Goal: Task Accomplishment & Management: Manage account settings

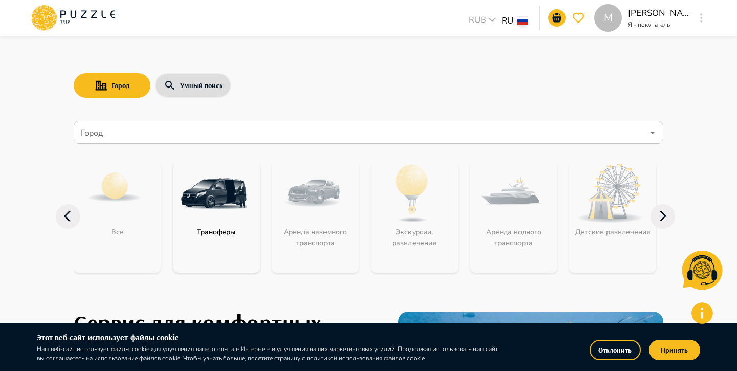
click at [700, 12] on button "button" at bounding box center [702, 18] width 8 height 14
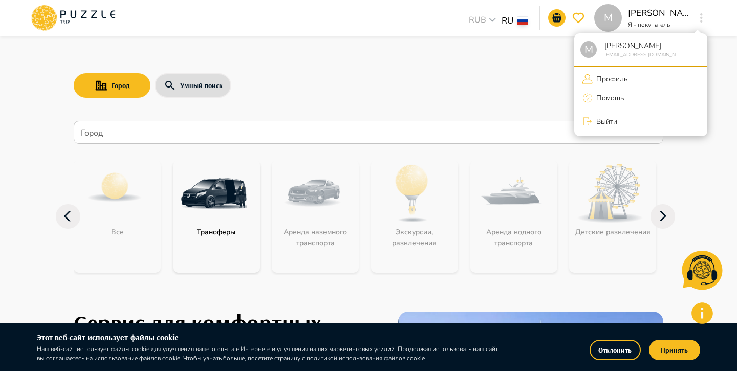
click at [625, 124] on li "Выйти" at bounding box center [640, 121] width 133 height 21
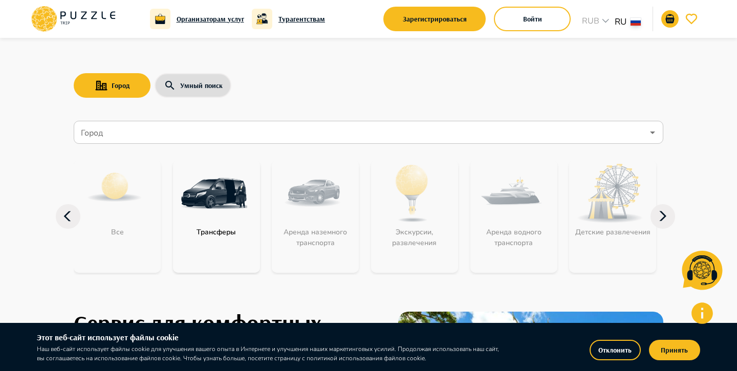
click at [556, 0] on div "Организаторам услуг Турагентствам Зарегистрироваться Войти RUB *** RU **" at bounding box center [369, 19] width 678 height 38
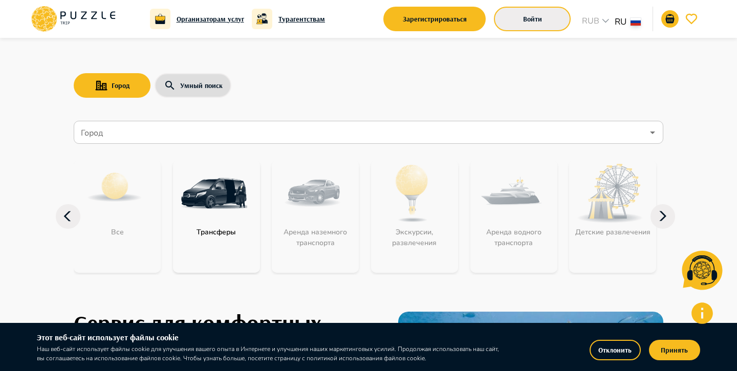
click at [549, 14] on button "Войти" at bounding box center [532, 19] width 77 height 25
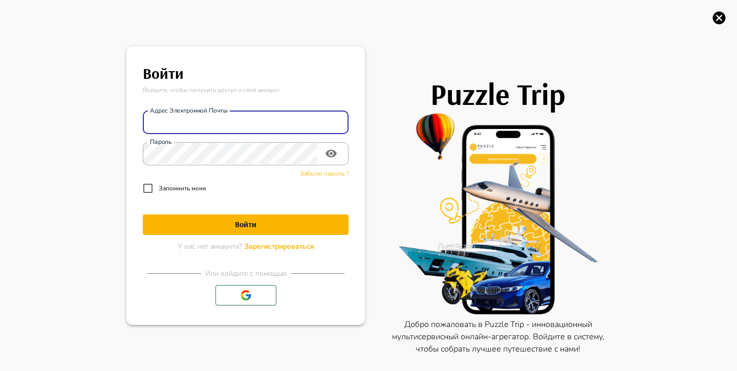
click at [289, 124] on input "Адрес электронной почты" at bounding box center [246, 122] width 206 height 20
type input "**********"
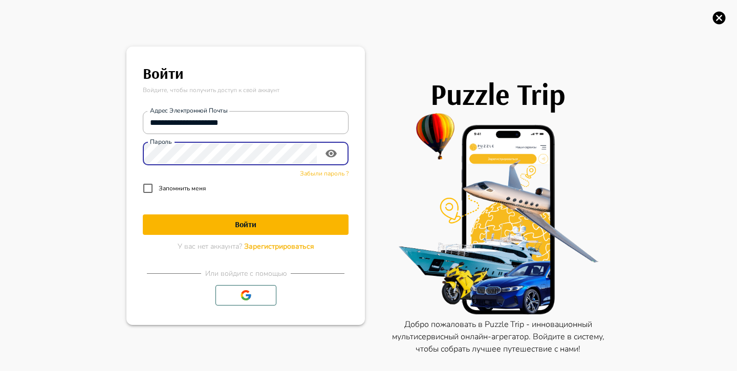
click at [143, 214] on button "Войти" at bounding box center [246, 224] width 206 height 20
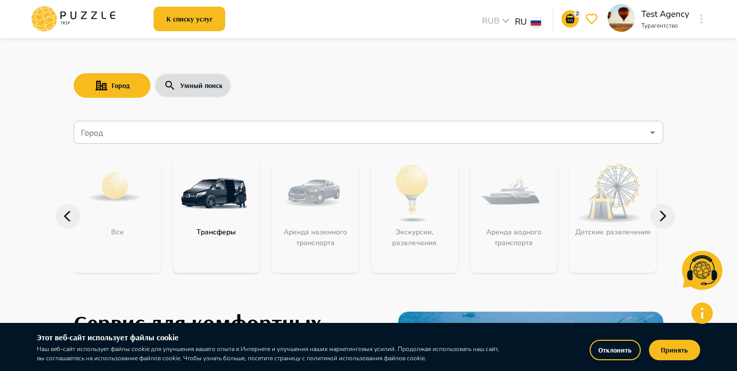
click at [699, 16] on button "button" at bounding box center [702, 19] width 8 height 14
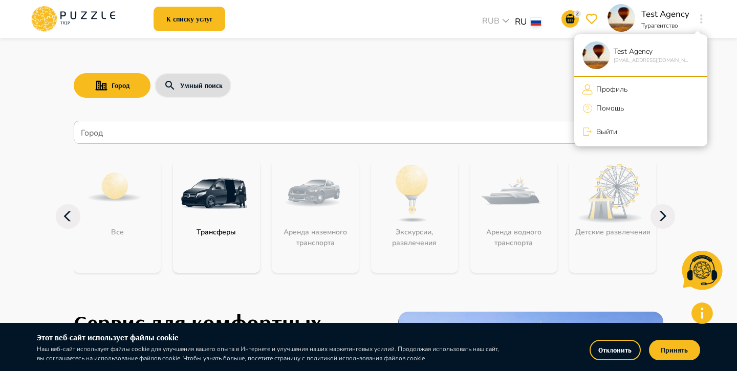
click at [619, 83] on li "Профиль" at bounding box center [640, 89] width 133 height 17
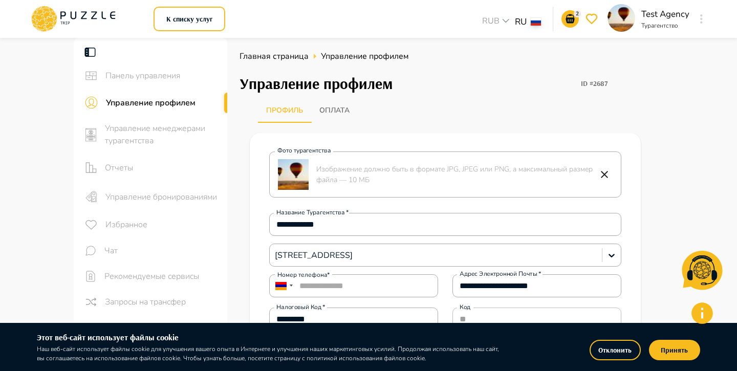
click at [603, 352] on button "Отклонить" at bounding box center [615, 350] width 51 height 20
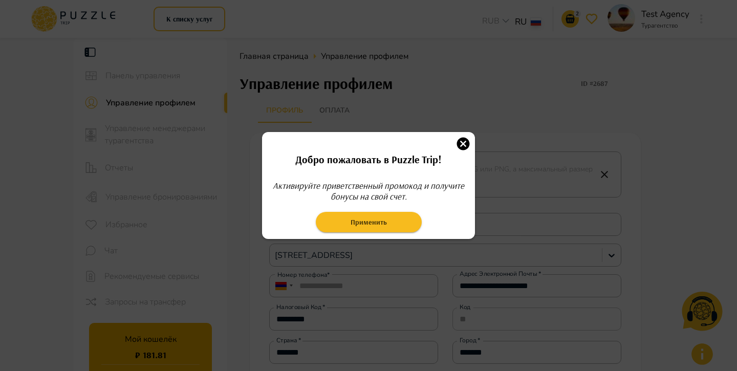
click at [462, 142] on icon "button" at bounding box center [463, 143] width 13 height 13
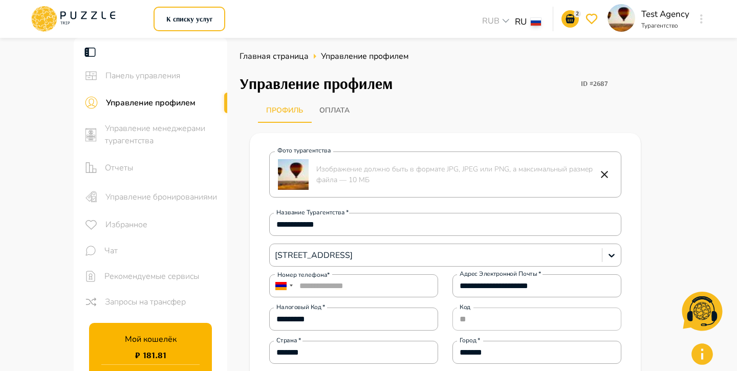
click at [81, 7] on icon at bounding box center [73, 19] width 87 height 27
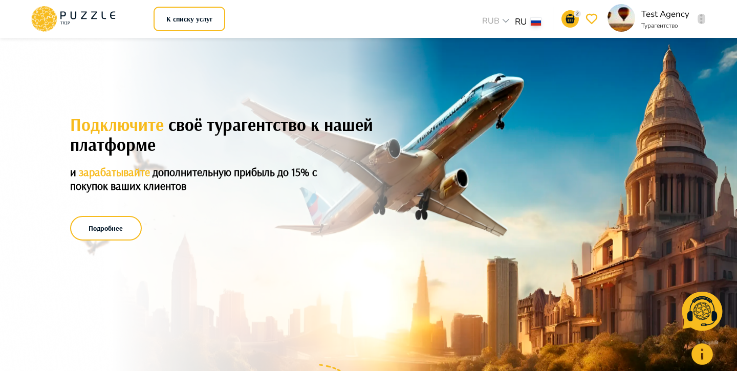
click at [702, 18] on icon "button" at bounding box center [701, 18] width 3 height 9
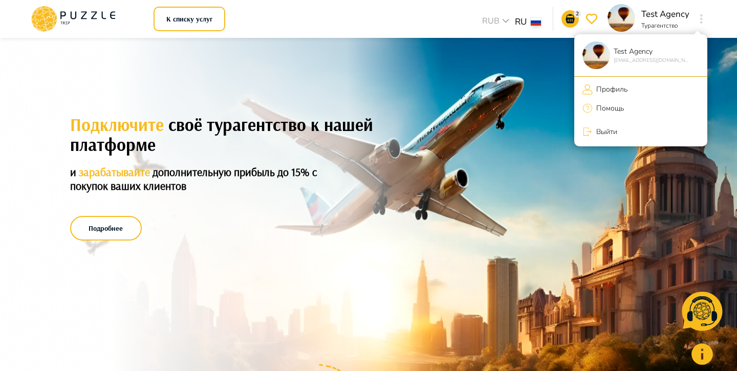
click at [628, 79] on ul "Test Agency support@puzzletrip.com Профиль Помощь Выйти" at bounding box center [640, 90] width 133 height 112
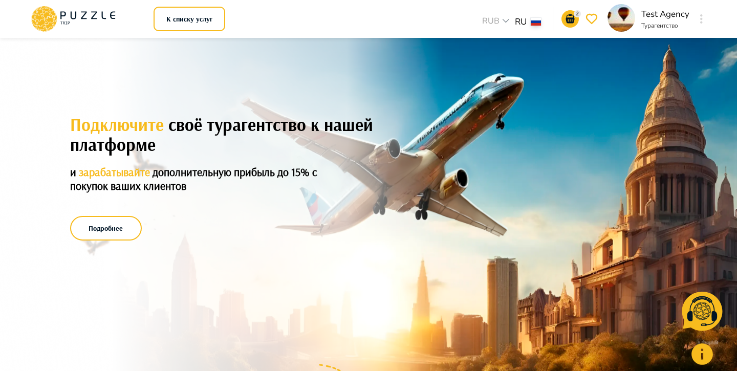
click at [703, 21] on button "button" at bounding box center [702, 19] width 8 height 14
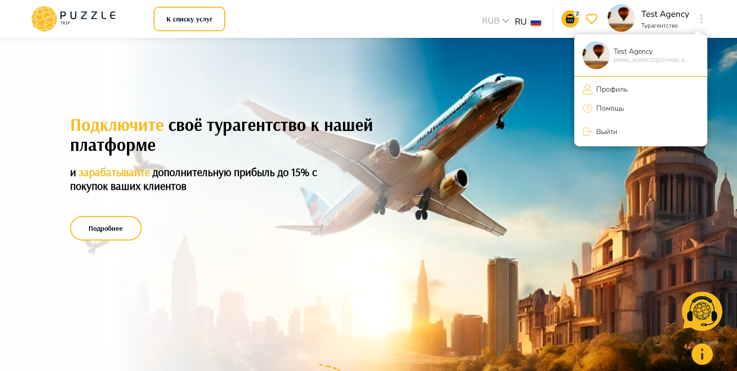
click at [646, 83] on li "Профиль" at bounding box center [640, 89] width 133 height 17
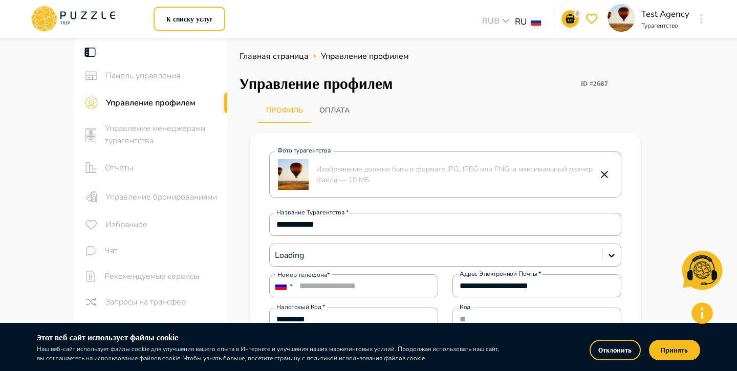
type input "****"
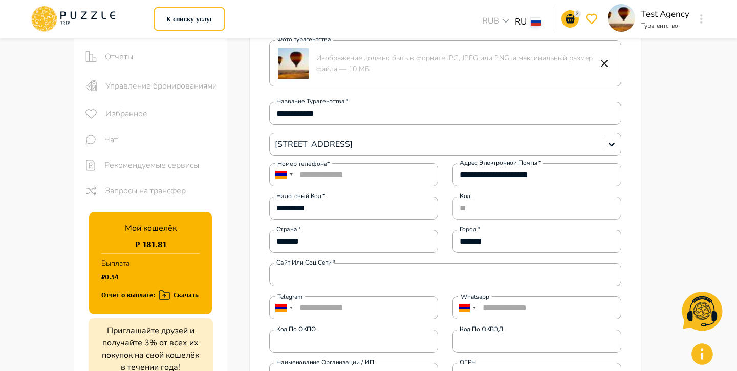
scroll to position [115, 0]
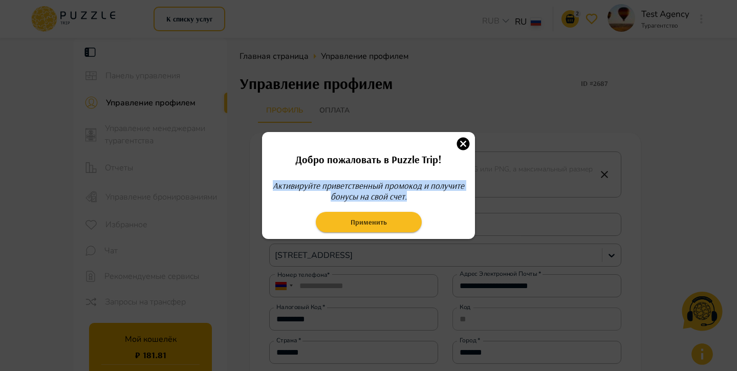
drag, startPoint x: 273, startPoint y: 182, endPoint x: 411, endPoint y: 202, distance: 139.6
click at [411, 202] on div "Добро пожаловать в Puzzle Trip! Активируйте приветственный промокод и получите …" at bounding box center [368, 194] width 205 height 84
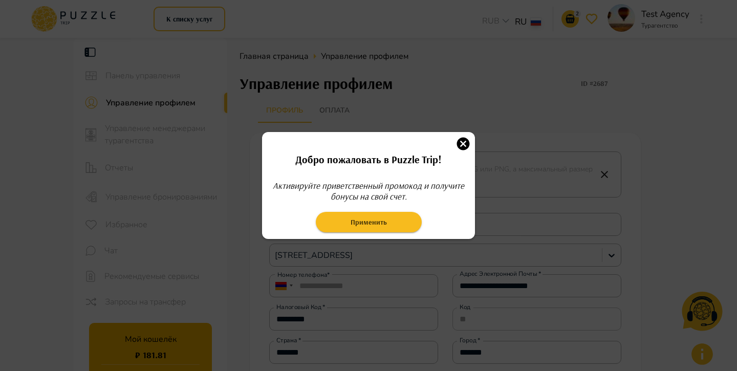
click at [438, 208] on div "Добро пожаловать в Puzzle Trip! Активируйте приветственный промокод и получите …" at bounding box center [368, 194] width 205 height 84
click at [466, 141] on icon "button" at bounding box center [463, 143] width 15 height 15
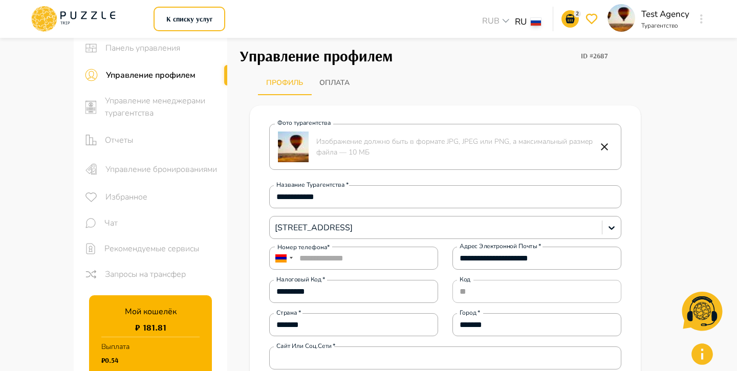
scroll to position [31, 0]
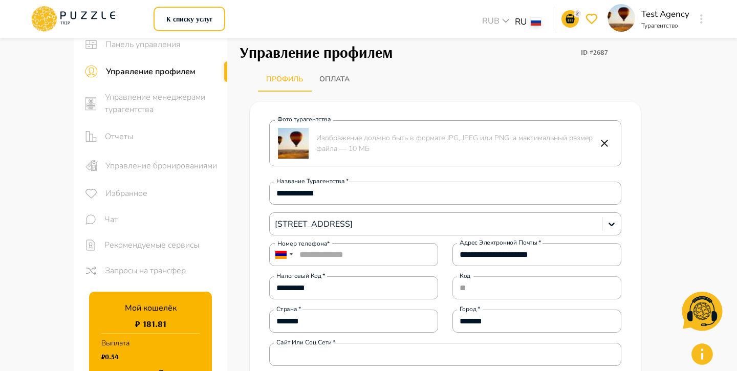
click at [704, 167] on main "**********" at bounding box center [368, 317] width 737 height 621
